Goal: Task Accomplishment & Management: Use online tool/utility

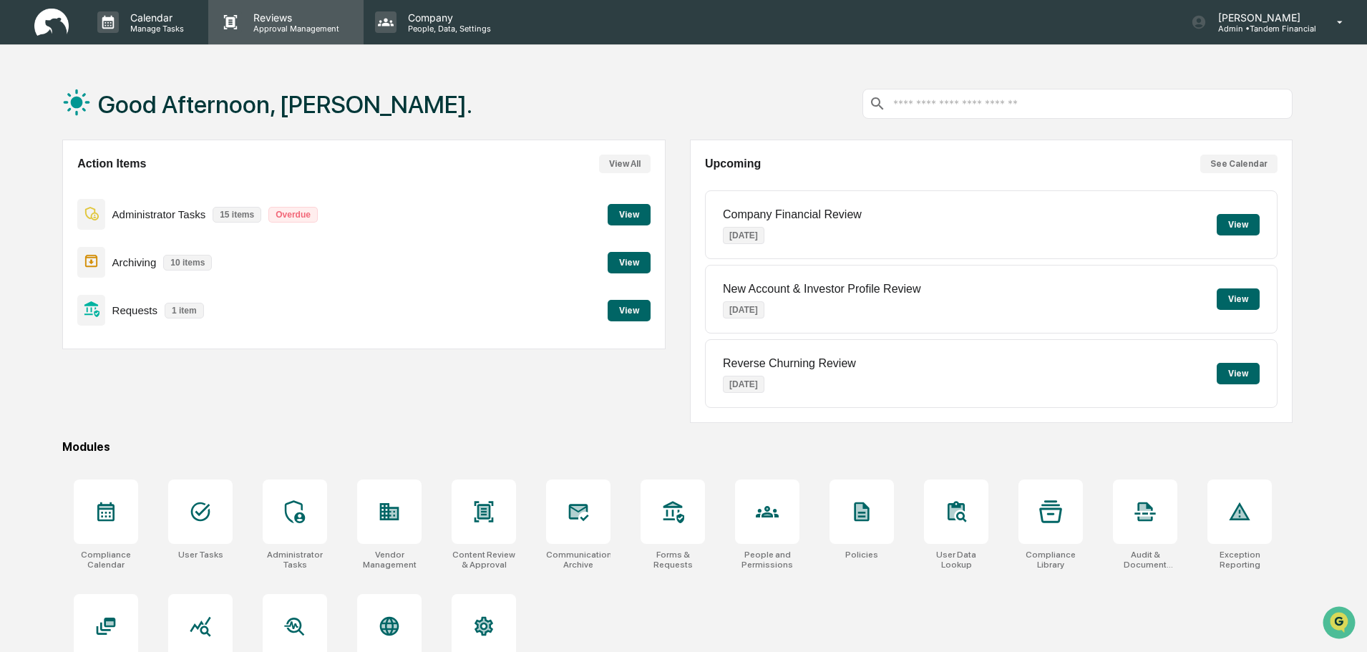
click at [293, 17] on p "Reviews" at bounding box center [294, 17] width 104 height 12
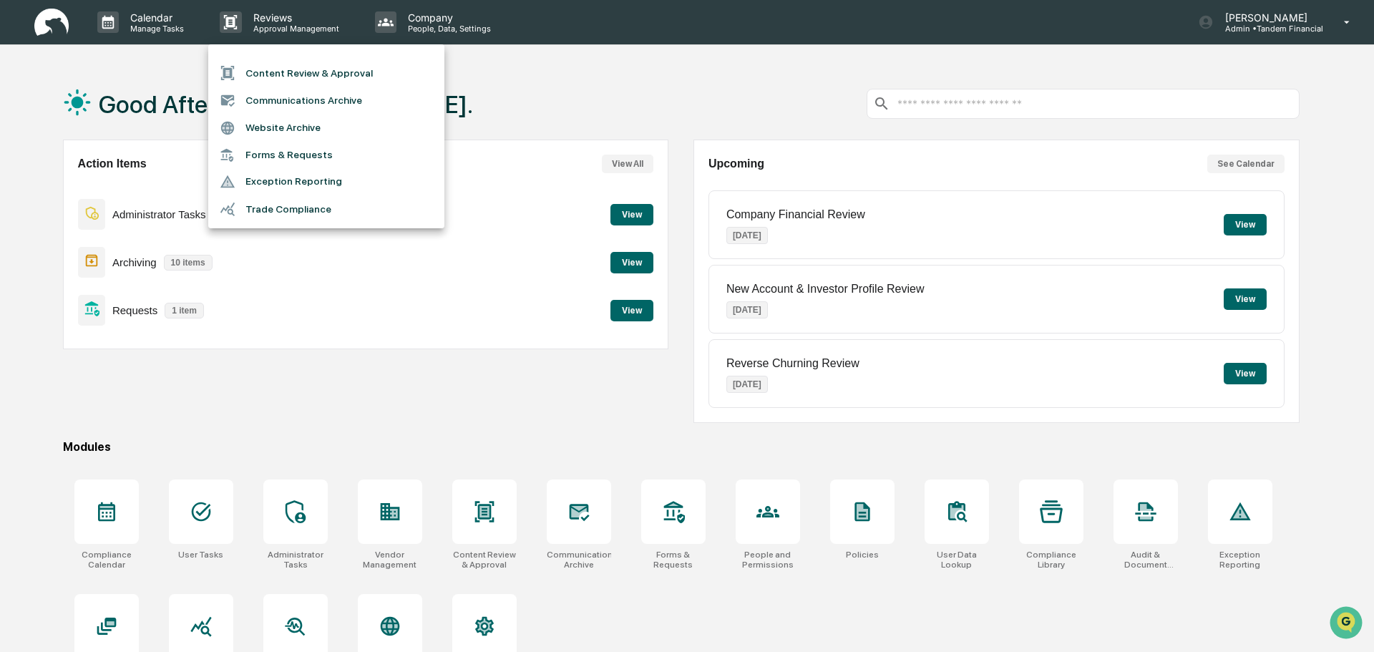
click at [438, 26] on div at bounding box center [687, 326] width 1374 height 652
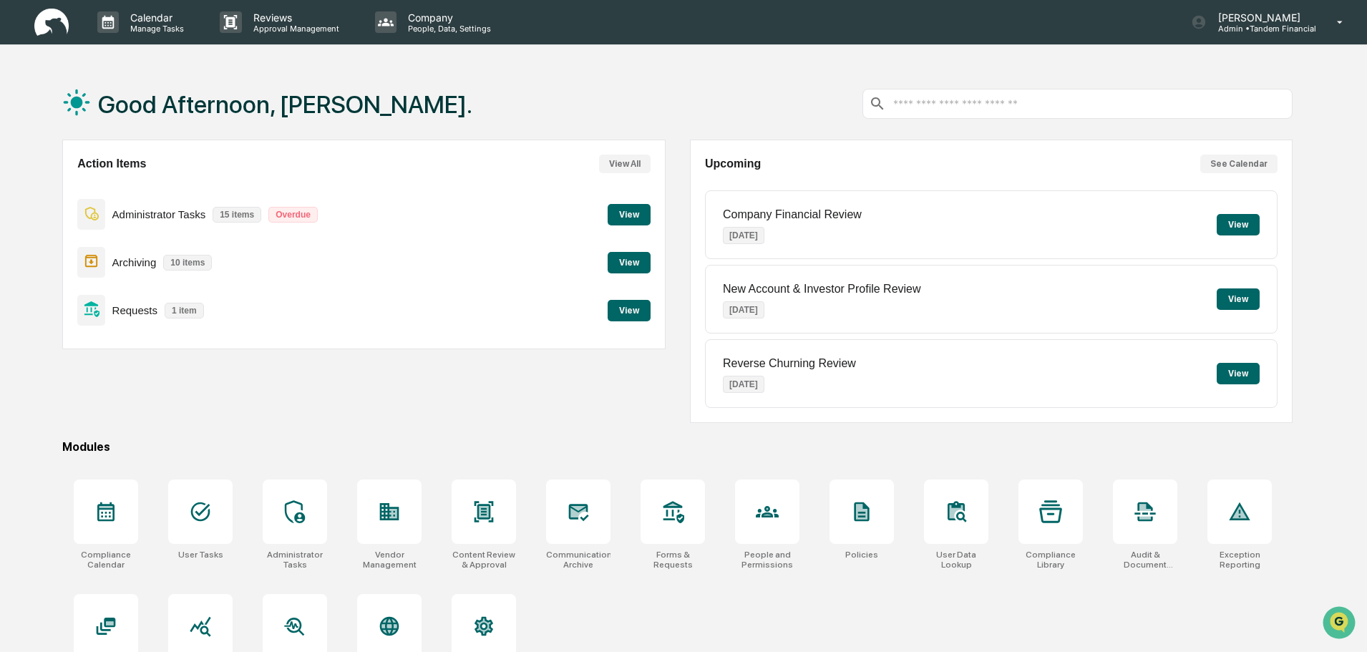
click at [630, 306] on button "View" at bounding box center [629, 310] width 43 height 21
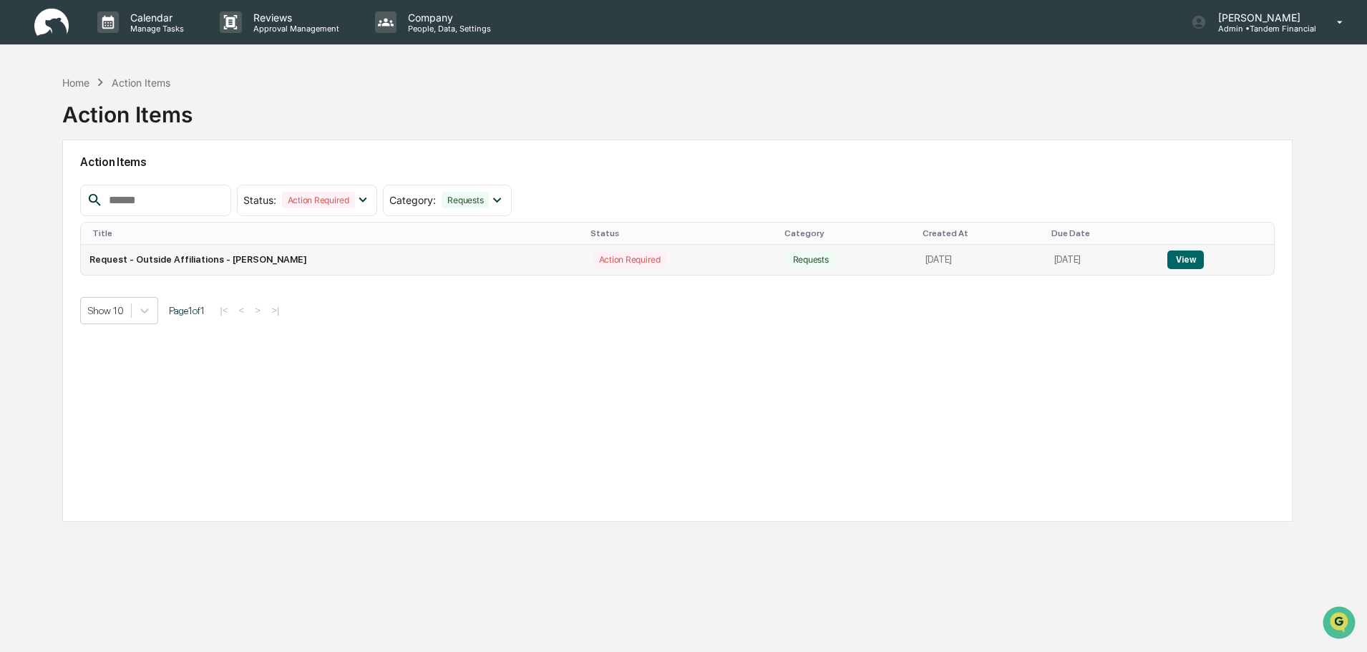
click at [1184, 258] on button "View" at bounding box center [1185, 259] width 36 height 19
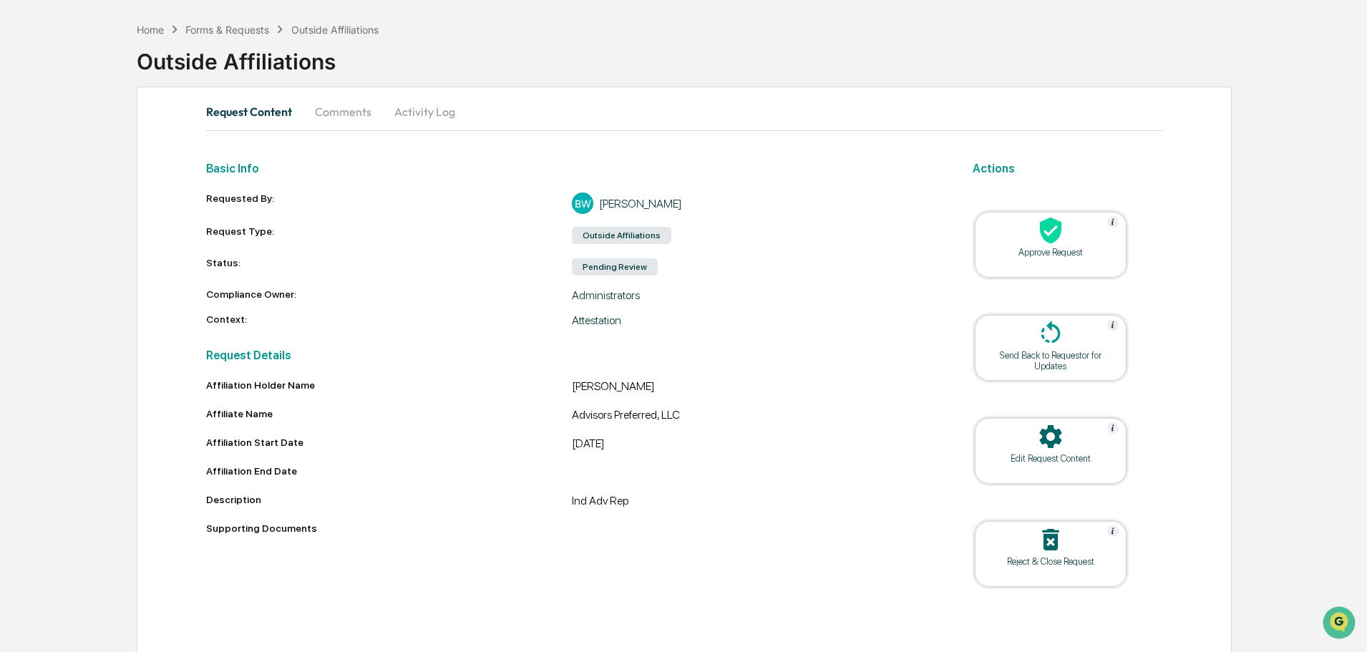
scroll to position [55, 0]
click at [341, 109] on button "Comments" at bounding box center [342, 109] width 79 height 34
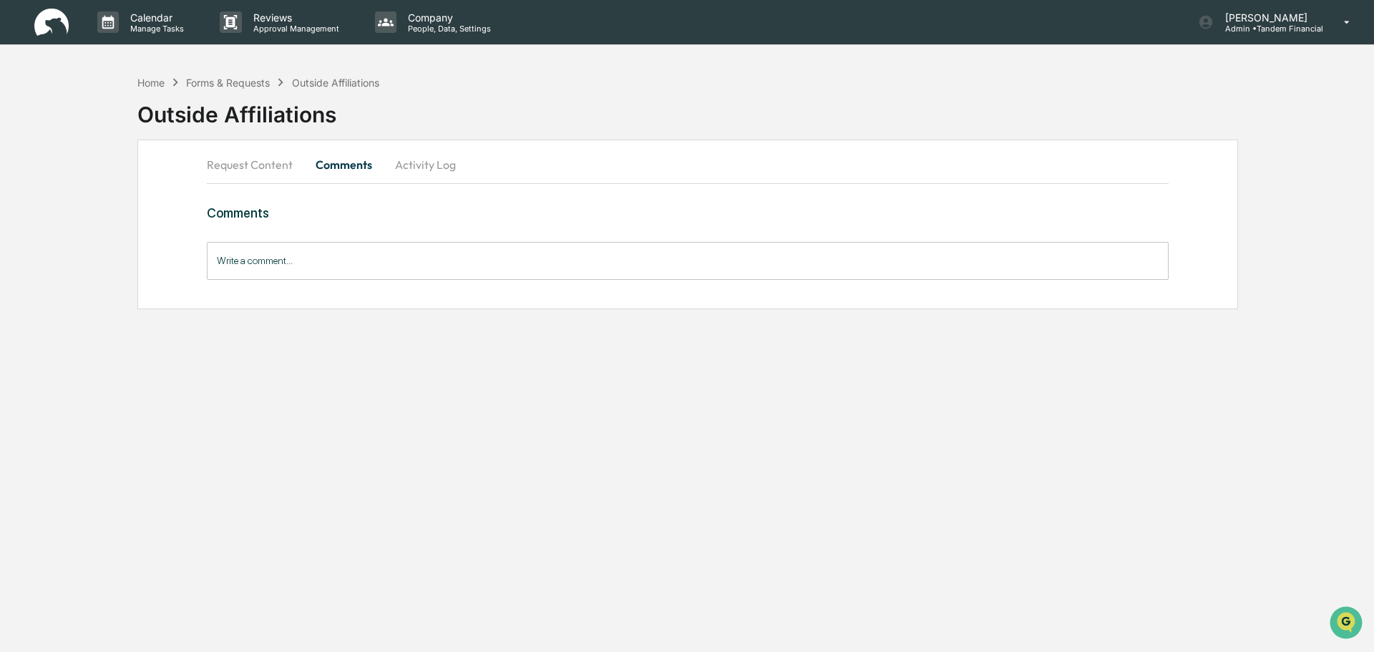
click at [418, 165] on button "Activity Log" at bounding box center [426, 164] width 84 height 34
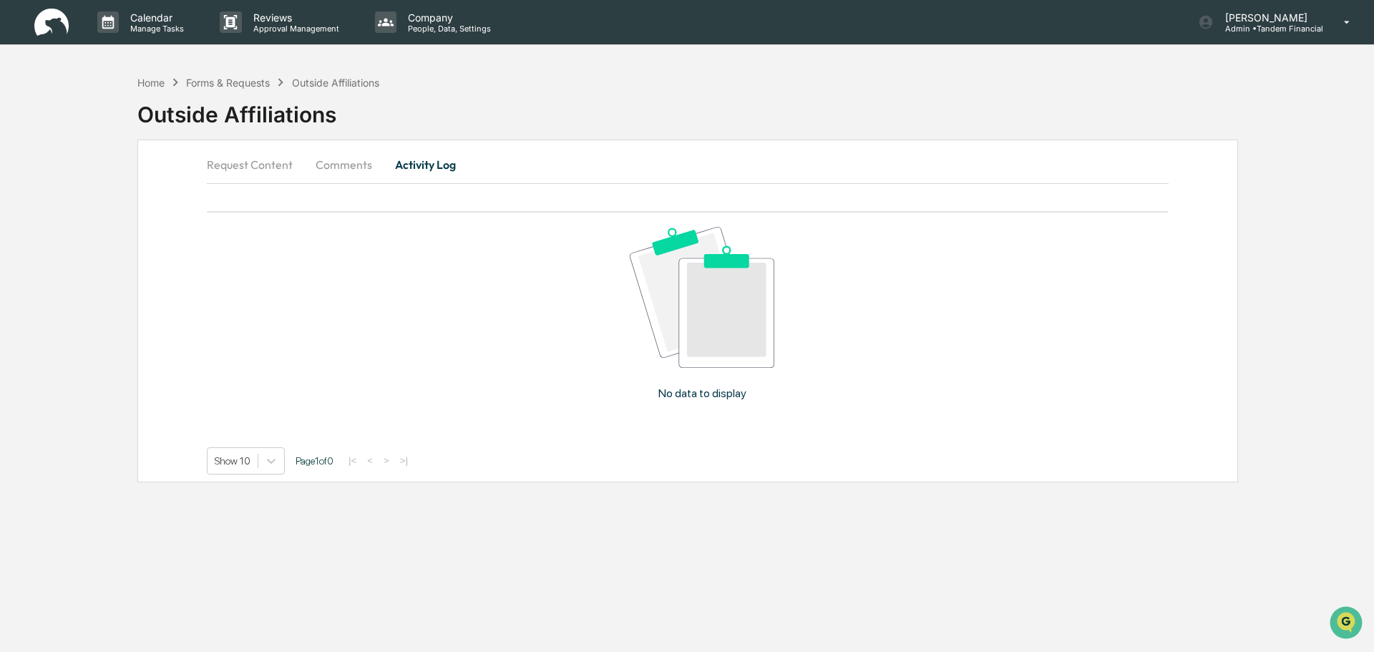
click at [241, 162] on button "Request Content" at bounding box center [255, 164] width 97 height 34
